Goal: Find specific page/section: Find specific page/section

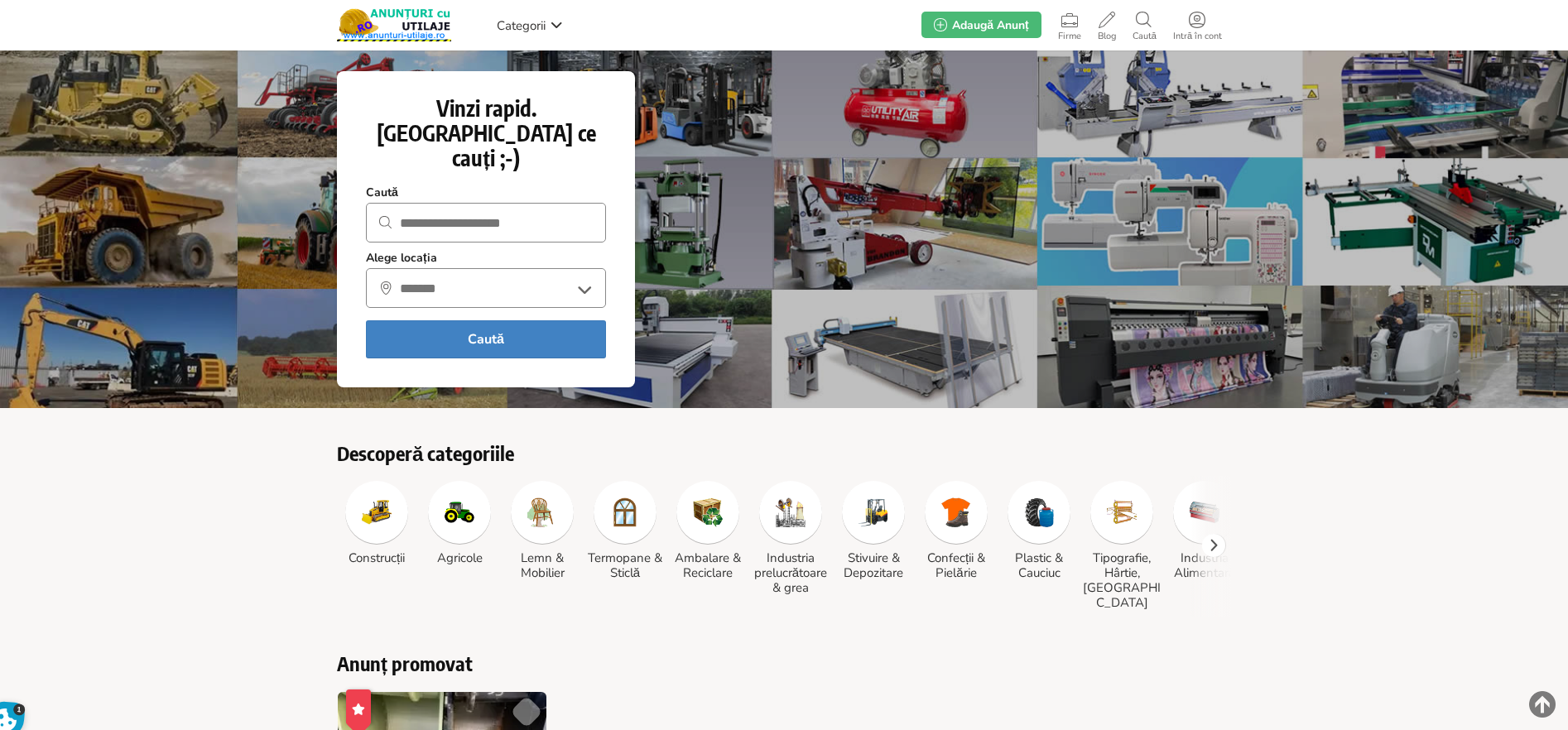
click at [524, 22] on span "Categorii" at bounding box center [521, 25] width 49 height 17
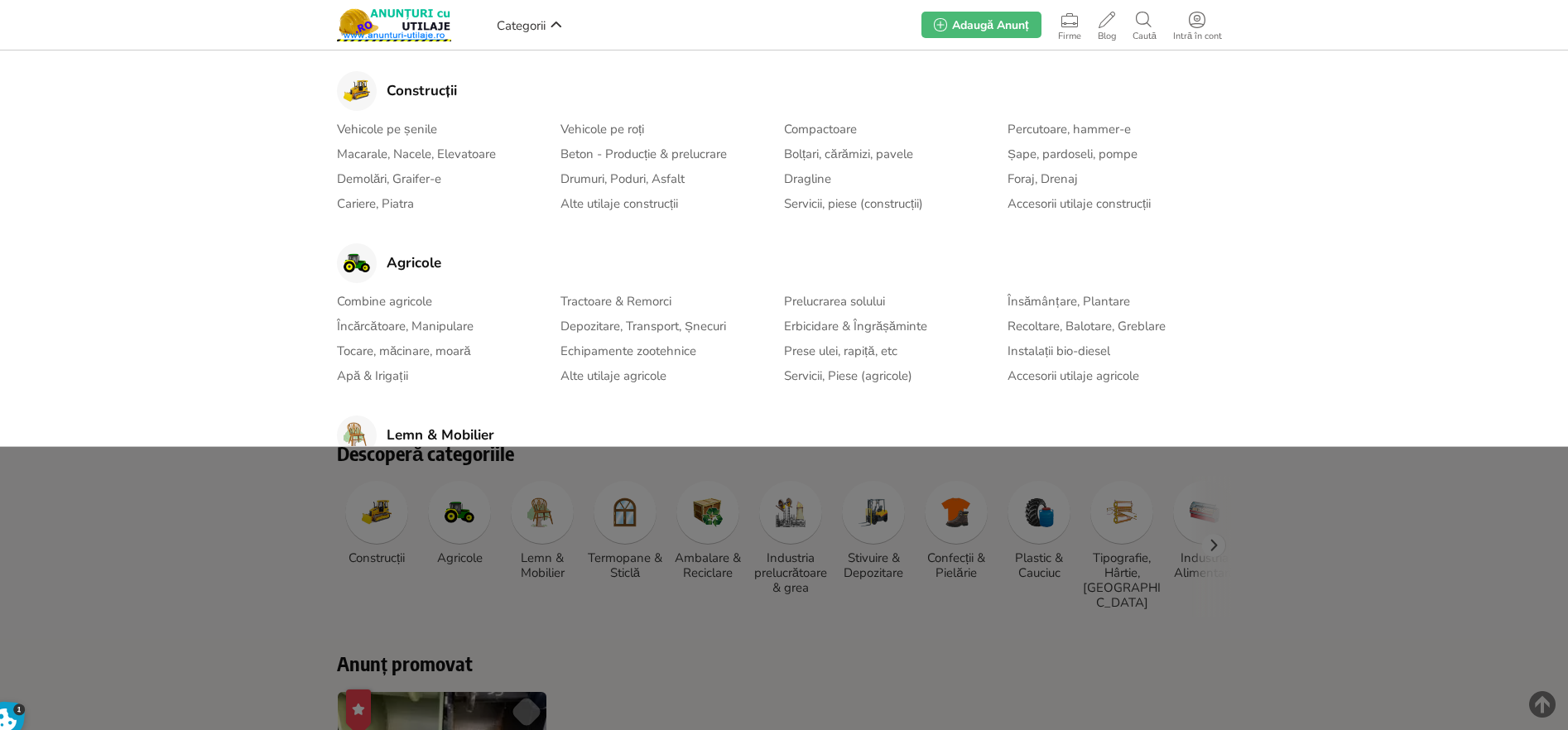
click at [607, 172] on link "Drumuri, Poduri, Asfalt" at bounding box center [622, 179] width 124 height 20
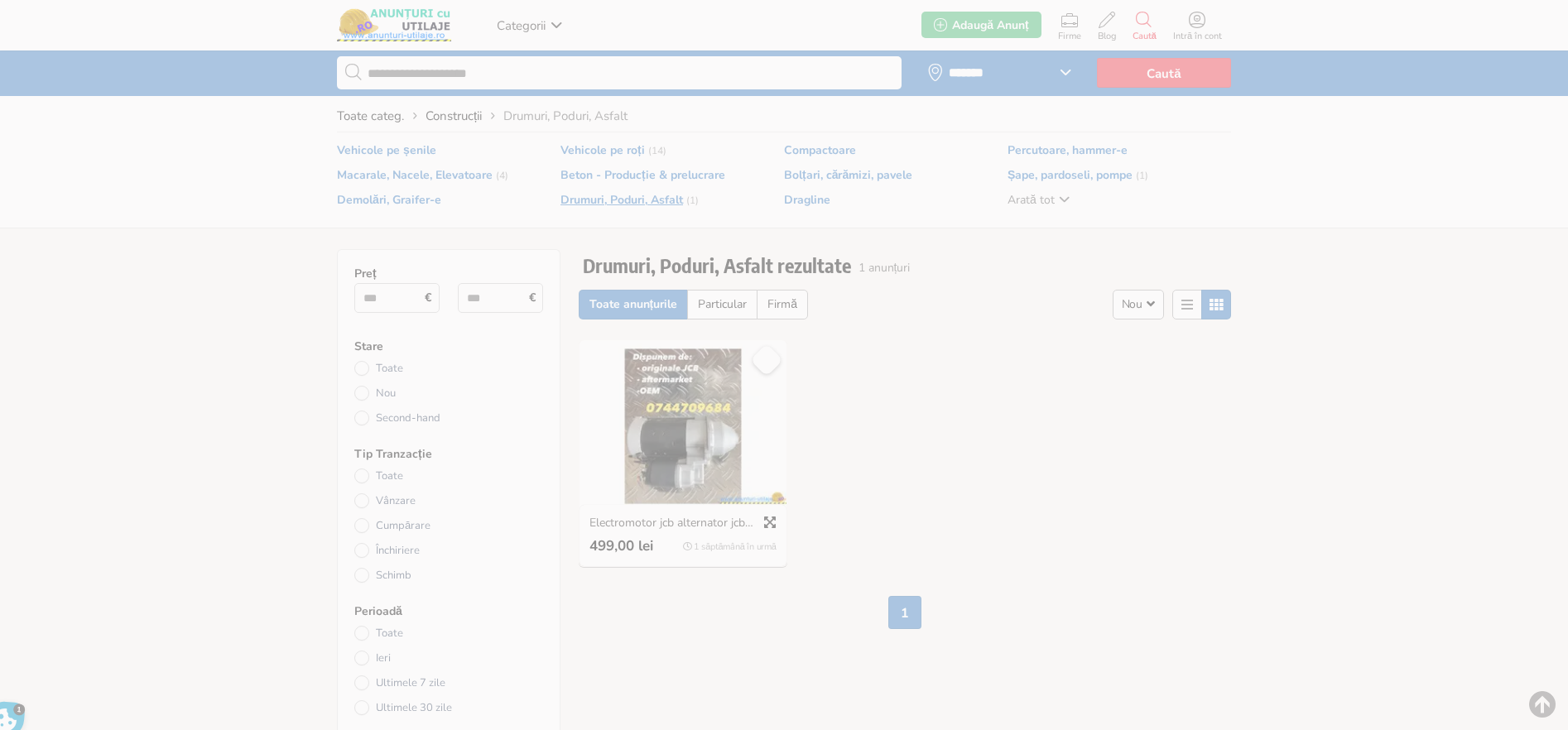
click at [630, 194] on span "Drumuri, Poduri, Asfalt" at bounding box center [622, 200] width 123 height 15
